Goal: Use online tool/utility: Utilize a website feature to perform a specific function

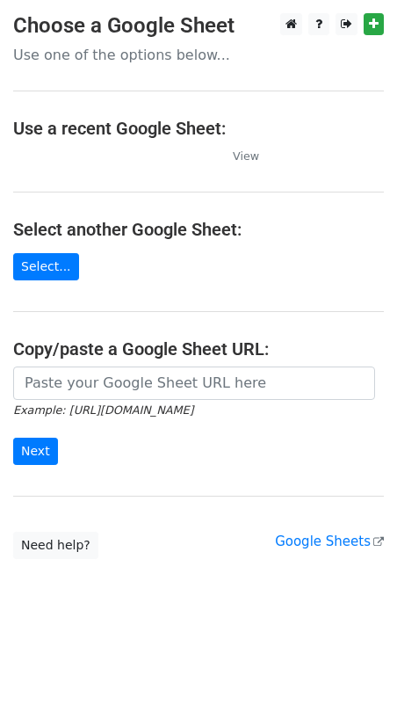
click at [98, 148] on td at bounding box center [114, 156] width 202 height 20
click at [134, 65] on main "Choose a Google Sheet Use one of the options below... Use a recent Google Sheet…" at bounding box center [198, 285] width 397 height 545
click at [126, 60] on p "Use one of the options below..." at bounding box center [198, 55] width 371 height 18
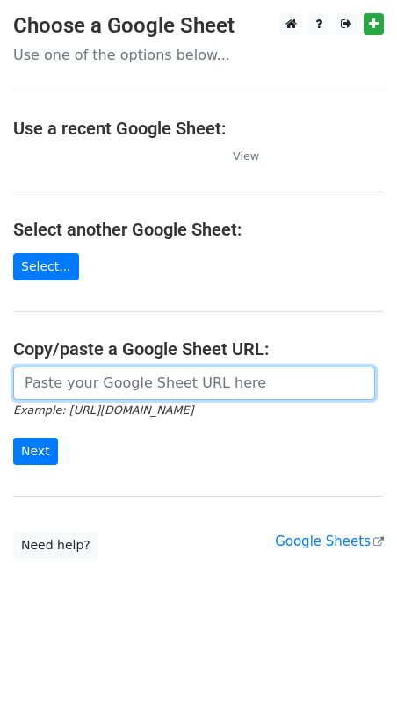
click at [177, 389] on input "url" at bounding box center [194, 382] width 362 height 33
paste input "[URL][DOMAIN_NAME]"
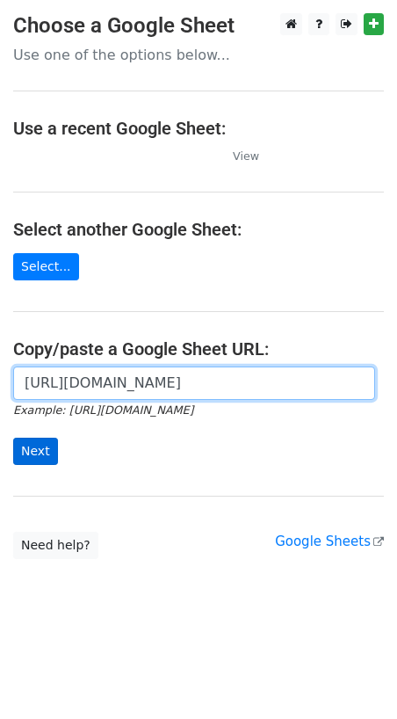
type input "[URL][DOMAIN_NAME]"
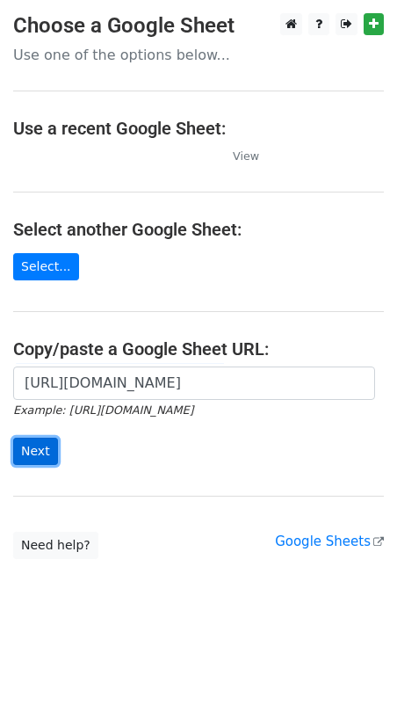
scroll to position [0, 0]
click at [35, 451] on input "Next" at bounding box center [35, 450] width 45 height 27
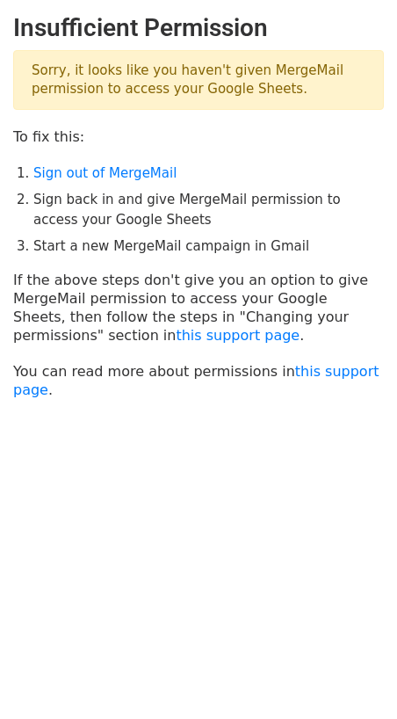
click at [0, 198] on main "Insufficient Permission Sorry, it looks like you haven't given MergeMail permis…" at bounding box center [198, 206] width 397 height 386
